Goal: Check status: Check status

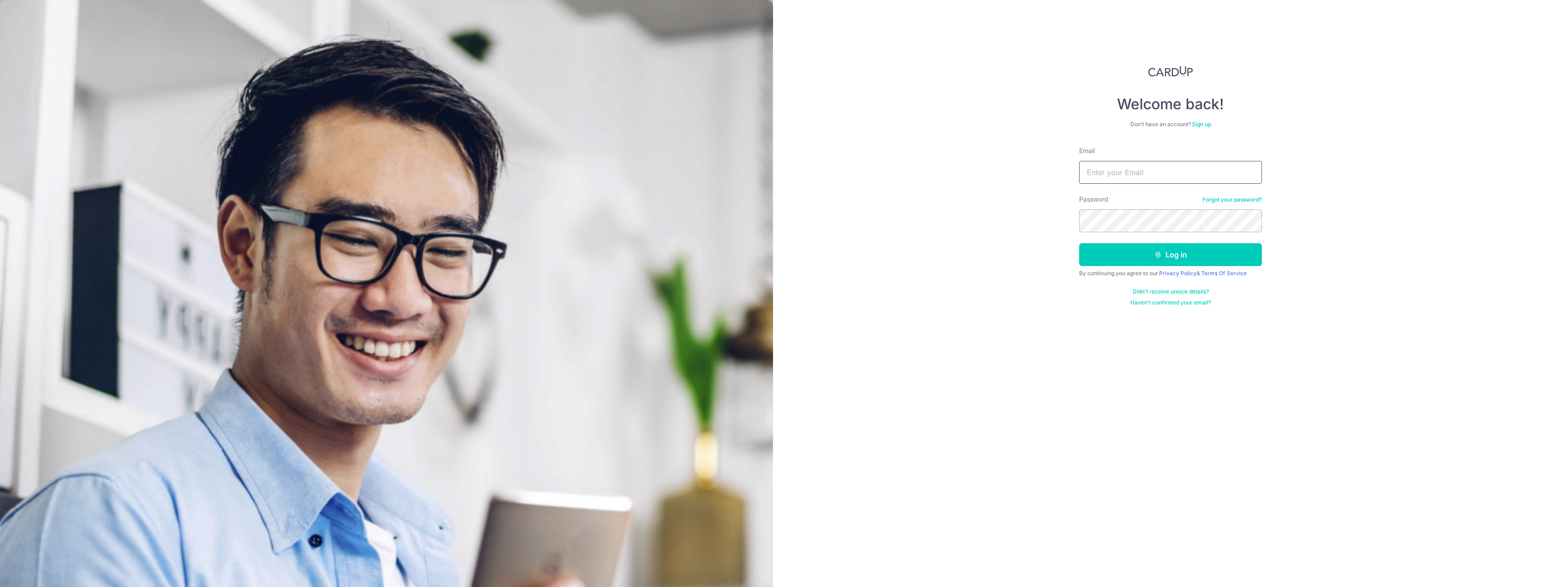
type input "[EMAIL_ADDRESS][DOMAIN_NAME]"
click at [1156, 260] on button "Log in" at bounding box center [1171, 254] width 183 height 23
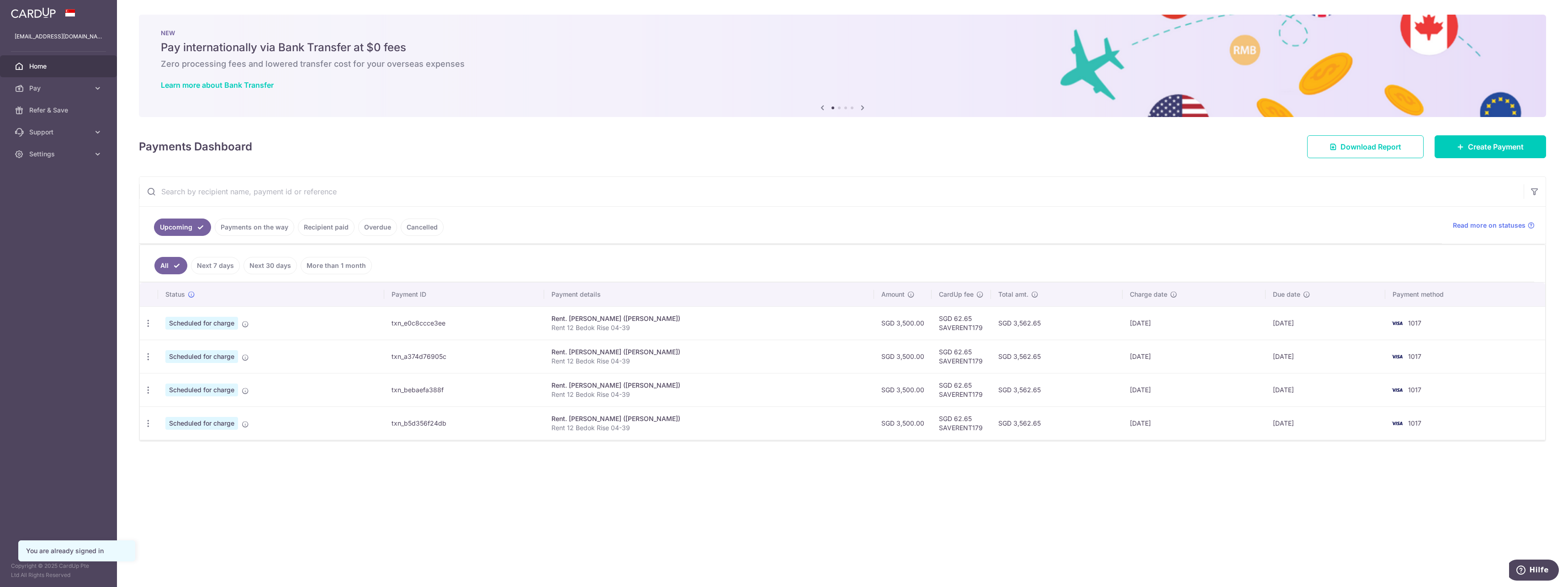
click at [336, 230] on link "Recipient paid" at bounding box center [327, 227] width 57 height 17
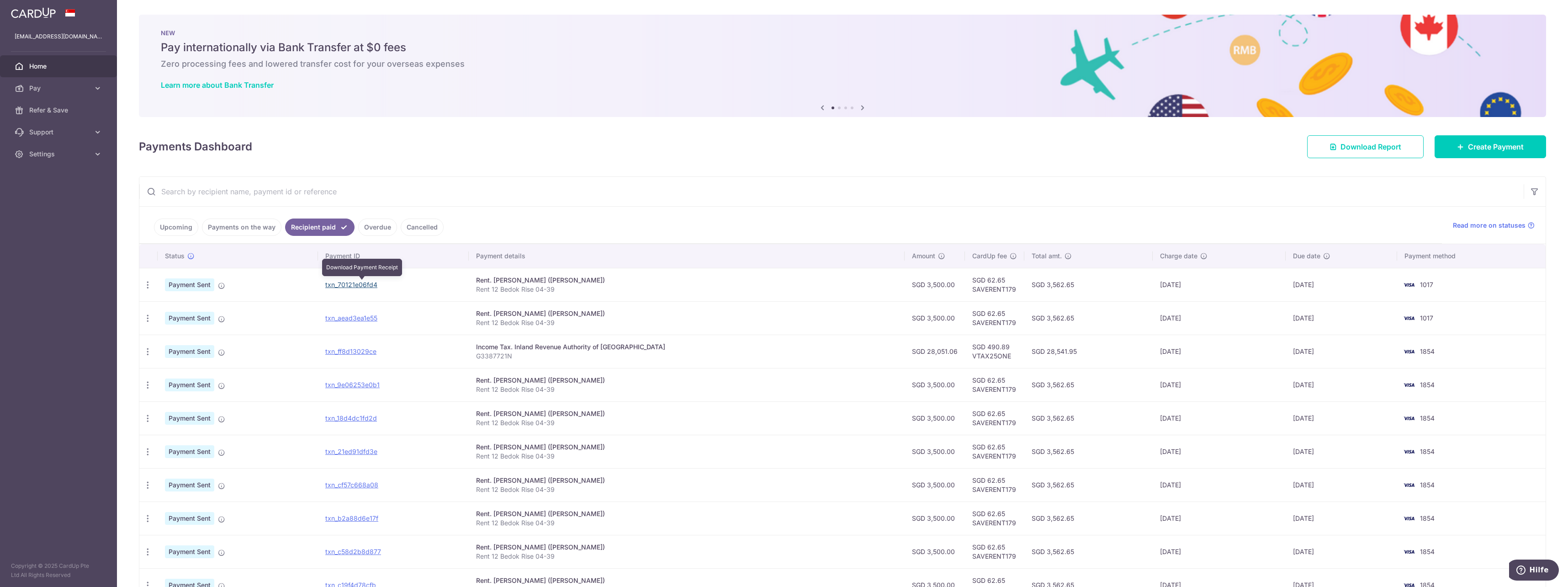
drag, startPoint x: 372, startPoint y: 284, endPoint x: 815, endPoint y: 28, distance: 511.6
click at [372, 284] on link "txn_70121e06fd4" at bounding box center [351, 284] width 52 height 8
